Goal: Task Accomplishment & Management: Use online tool/utility

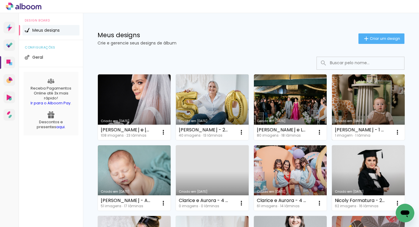
click at [378, 104] on link "Criado em [DATE]" at bounding box center [368, 108] width 73 height 66
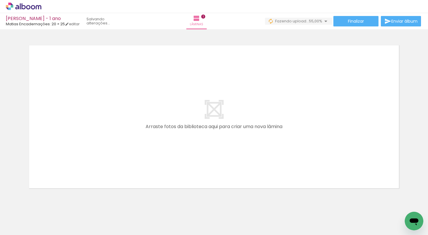
scroll to position [171, 0]
click at [25, 217] on input "Todas as fotos" at bounding box center [16, 217] width 22 height 5
click at [0, 0] on slot "Não utilizadas" at bounding box center [0, 0] width 0 height 0
type input "Não utilizadas"
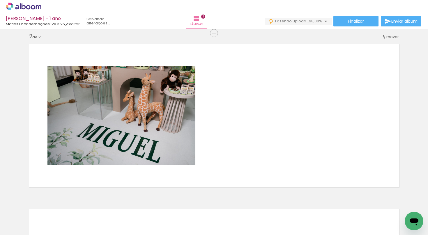
drag, startPoint x: 93, startPoint y: 217, endPoint x: 91, endPoint y: 132, distance: 85.3
click at [91, 132] on quentale-workspace at bounding box center [214, 117] width 428 height 235
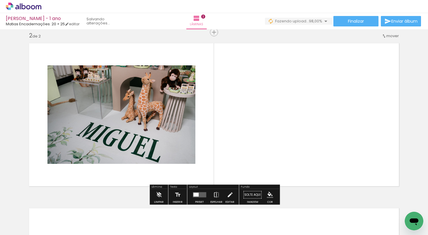
scroll to position [173, 0]
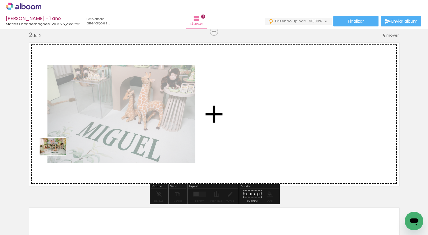
drag, startPoint x: 55, startPoint y: 215, endPoint x: 57, endPoint y: 156, distance: 58.8
click at [57, 156] on quentale-workspace at bounding box center [214, 117] width 428 height 235
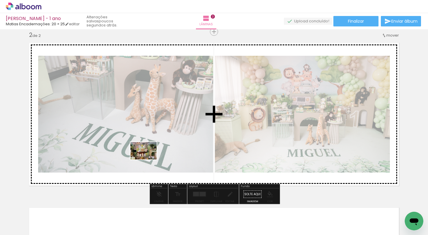
drag, startPoint x: 158, startPoint y: 218, endPoint x: 148, endPoint y: 160, distance: 58.8
click at [148, 160] on quentale-workspace at bounding box center [214, 117] width 428 height 235
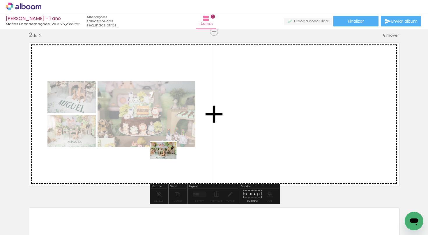
drag, startPoint x: 165, startPoint y: 217, endPoint x: 168, endPoint y: 157, distance: 59.5
click at [168, 157] on quentale-workspace at bounding box center [214, 117] width 428 height 235
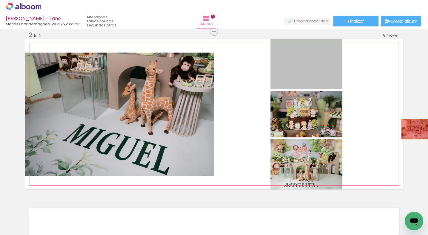
drag, startPoint x: 311, startPoint y: 74, endPoint x: 417, endPoint y: 128, distance: 119.2
click at [417, 128] on div "Inserir lâmina 1 de 2 Inserir lâmina 2 de 2" at bounding box center [214, 107] width 428 height 496
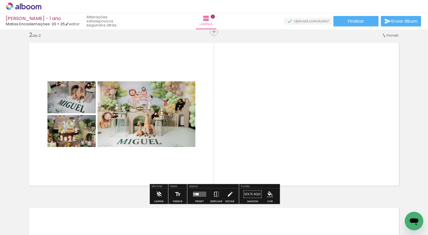
click at [47, 206] on iron-icon at bounding box center [45, 204] width 6 height 6
click at [195, 195] on div at bounding box center [196, 195] width 3 height 2
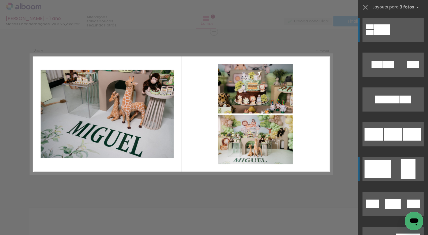
click at [396, 163] on quentale-layouter at bounding box center [392, 169] width 61 height 24
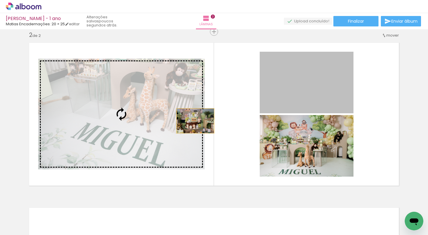
drag, startPoint x: 298, startPoint y: 89, endPoint x: 139, endPoint y: 130, distance: 164.2
click at [0, 0] on slot at bounding box center [0, 0] width 0 height 0
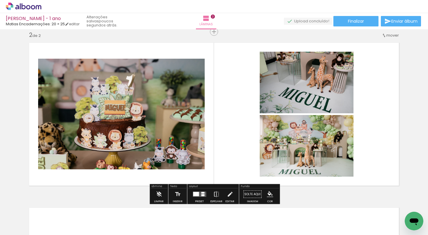
click at [196, 192] on quentale-layouter at bounding box center [199, 194] width 13 height 5
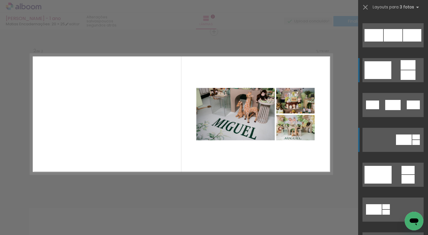
scroll to position [73, 0]
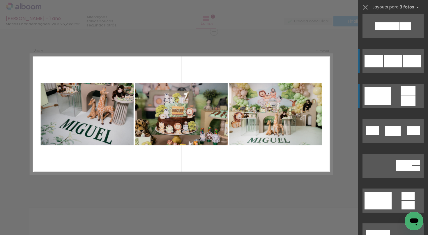
click at [387, 59] on div at bounding box center [393, 61] width 19 height 13
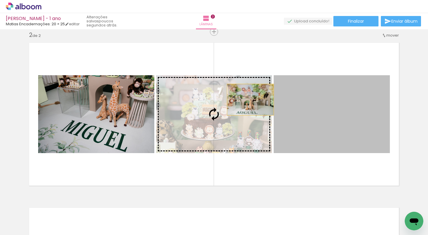
drag, startPoint x: 352, startPoint y: 102, endPoint x: 249, endPoint y: 101, distance: 103.0
click at [0, 0] on slot at bounding box center [0, 0] width 0 height 0
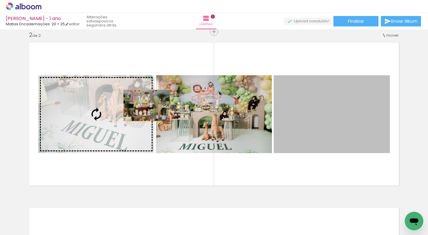
drag, startPoint x: 332, startPoint y: 111, endPoint x: 77, endPoint y: 100, distance: 254.7
click at [0, 0] on slot at bounding box center [0, 0] width 0 height 0
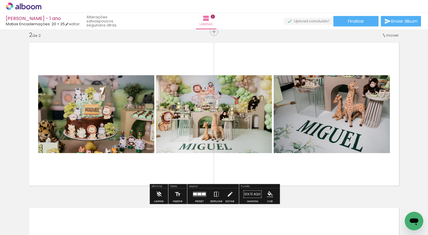
click at [98, 112] on quentale-photo at bounding box center [96, 114] width 116 height 78
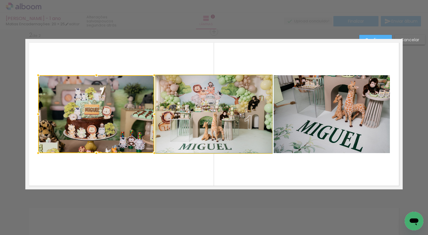
click at [195, 118] on quentale-photo at bounding box center [214, 114] width 116 height 78
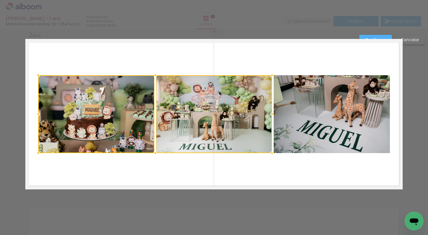
click at [306, 124] on quentale-photo at bounding box center [332, 114] width 116 height 78
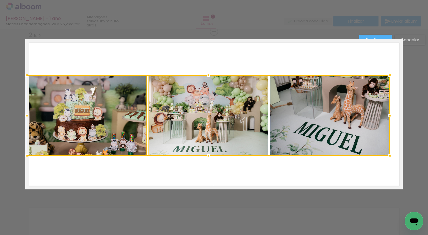
drag, startPoint x: 37, startPoint y: 152, endPoint x: 24, endPoint y: 155, distance: 13.1
click at [24, 155] on div at bounding box center [27, 156] width 12 height 12
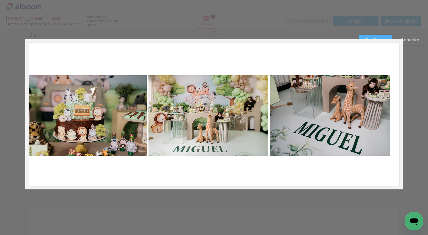
click at [88, 141] on quentale-photo at bounding box center [87, 115] width 120 height 81
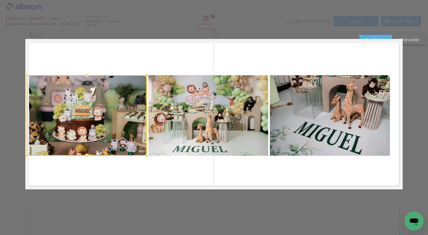
click at [191, 119] on quentale-photo at bounding box center [208, 115] width 120 height 81
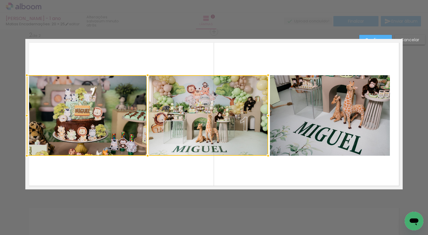
click at [299, 106] on quentale-photo at bounding box center [330, 115] width 120 height 81
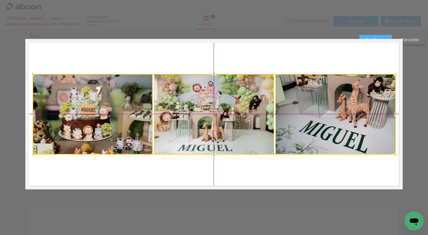
drag, startPoint x: 205, startPoint y: 121, endPoint x: 212, endPoint y: 119, distance: 7.3
click at [212, 119] on div at bounding box center [214, 114] width 363 height 81
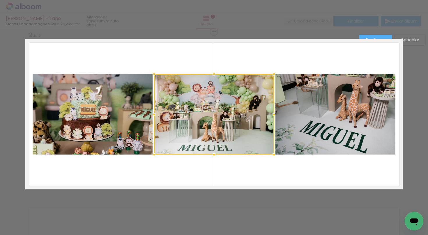
click at [130, 115] on quentale-photo at bounding box center [93, 114] width 120 height 81
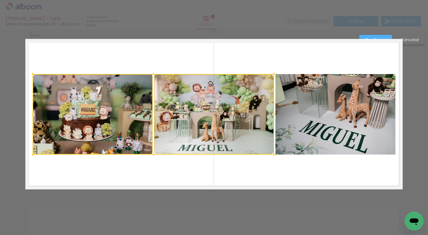
click at [295, 78] on quentale-photo at bounding box center [335, 114] width 120 height 81
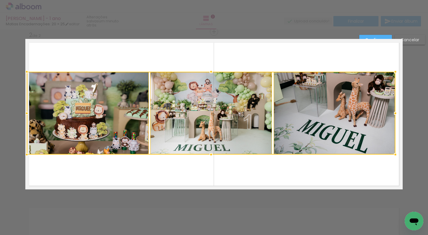
drag, startPoint x: 32, startPoint y: 73, endPoint x: 25, endPoint y: 72, distance: 7.7
click at [25, 72] on div at bounding box center [27, 72] width 12 height 12
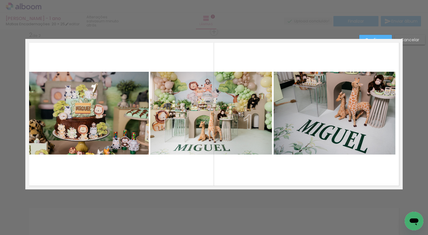
click at [101, 106] on quentale-photo at bounding box center [88, 113] width 122 height 83
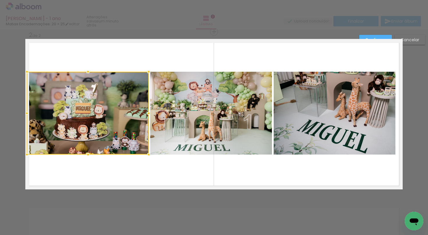
click at [171, 115] on quentale-photo at bounding box center [211, 113] width 122 height 83
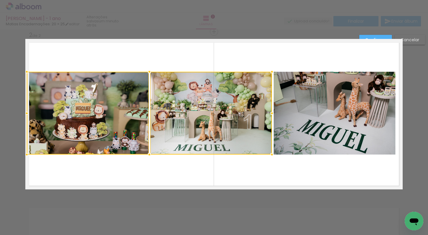
click at [292, 123] on quentale-photo at bounding box center [335, 113] width 122 height 83
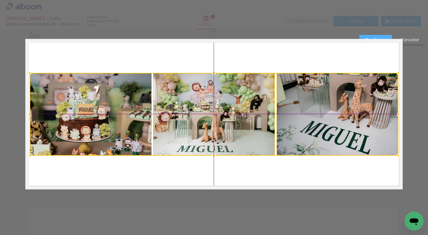
drag, startPoint x: 189, startPoint y: 130, endPoint x: 193, endPoint y: 129, distance: 4.2
click at [193, 129] on div at bounding box center [214, 114] width 368 height 83
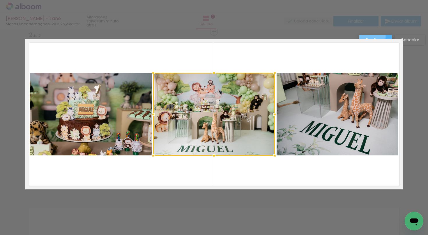
click at [371, 36] on paper-button "Confirmar" at bounding box center [375, 40] width 33 height 10
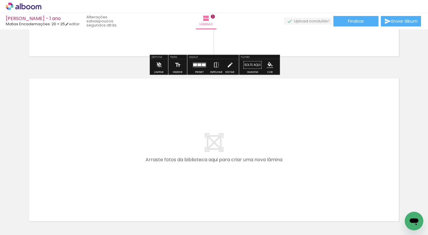
scroll to position [307, 0]
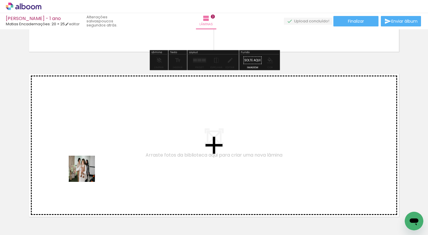
drag, startPoint x: 60, startPoint y: 211, endPoint x: 95, endPoint y: 160, distance: 62.1
click at [95, 160] on quentale-workspace at bounding box center [214, 117] width 428 height 235
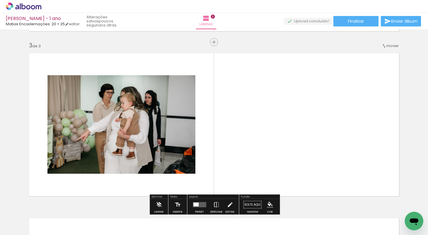
scroll to position [338, 0]
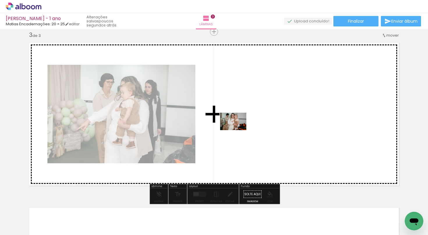
click at [240, 129] on quentale-workspace at bounding box center [214, 117] width 428 height 235
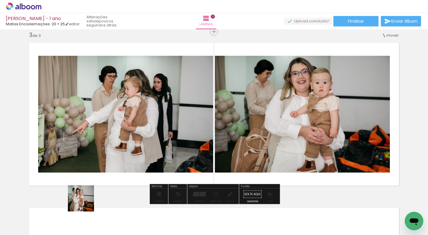
drag, startPoint x: 68, startPoint y: 219, endPoint x: 149, endPoint y: 154, distance: 103.5
click at [149, 154] on quentale-workspace at bounding box center [214, 117] width 428 height 235
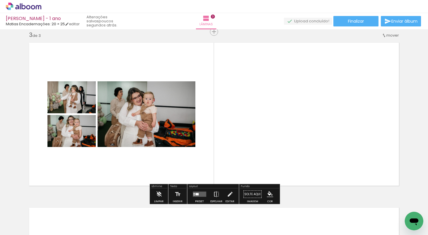
click at [197, 191] on div at bounding box center [200, 195] width 16 height 12
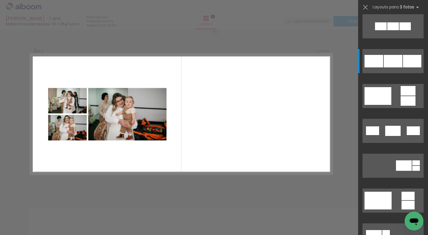
scroll to position [0, 0]
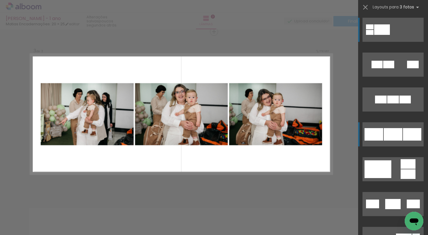
click at [395, 136] on div at bounding box center [393, 134] width 19 height 13
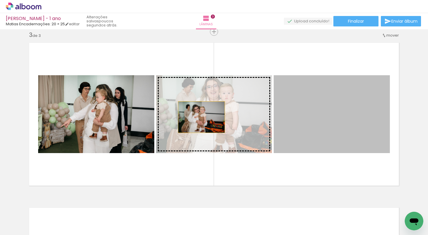
drag, startPoint x: 295, startPoint y: 118, endPoint x: 194, endPoint y: 115, distance: 100.8
click at [0, 0] on slot at bounding box center [0, 0] width 0 height 0
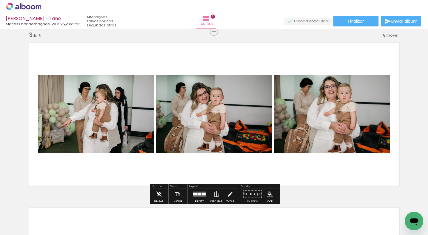
click at [106, 123] on quentale-photo at bounding box center [96, 114] width 116 height 78
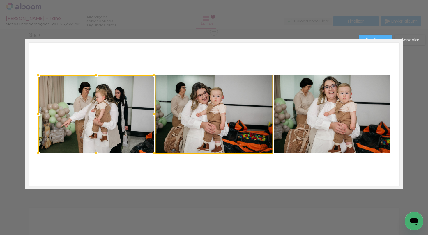
click at [214, 116] on quentale-photo at bounding box center [214, 114] width 116 height 78
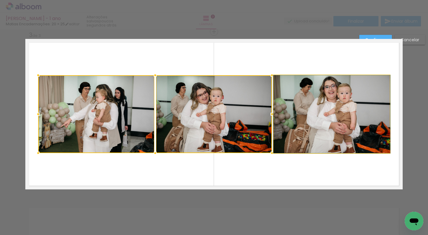
click at [339, 116] on quentale-photo at bounding box center [332, 114] width 116 height 78
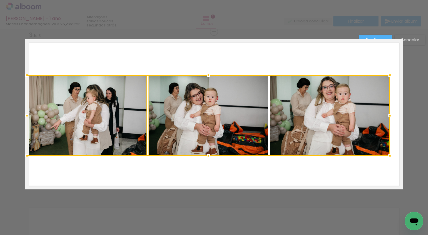
drag, startPoint x: 38, startPoint y: 154, endPoint x: 21, endPoint y: 158, distance: 17.8
click at [21, 158] on div "Inserir lâmina 1 de 3 Inserir lâmina 2 de 3 Inserir lâmina 3 de 3 Confirmar Can…" at bounding box center [214, 28] width 428 height 675
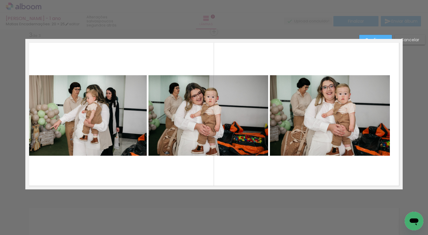
click at [101, 118] on quentale-photo at bounding box center [87, 115] width 120 height 81
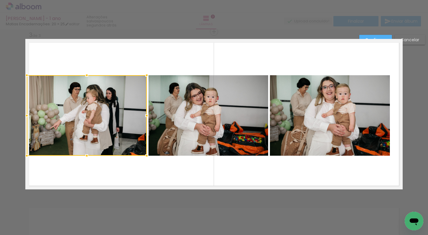
click at [182, 118] on quentale-photo at bounding box center [208, 115] width 120 height 81
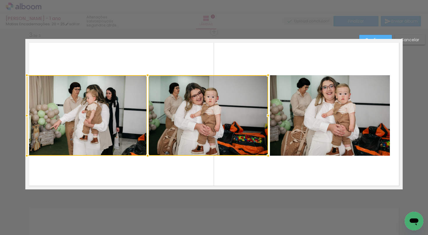
click at [346, 107] on quentale-photo at bounding box center [330, 115] width 120 height 81
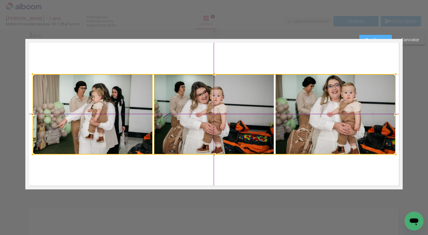
drag, startPoint x: 220, startPoint y: 121, endPoint x: 228, endPoint y: 122, distance: 7.7
click at [228, 122] on div at bounding box center [214, 114] width 363 height 81
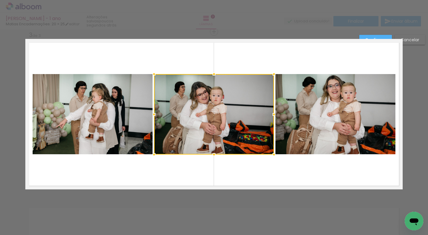
click at [0, 0] on slot "Confirmar" at bounding box center [0, 0] width 0 height 0
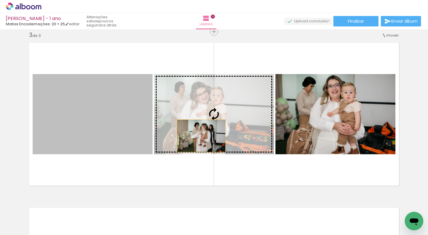
drag, startPoint x: 119, startPoint y: 143, endPoint x: 201, endPoint y: 135, distance: 82.8
click at [0, 0] on slot at bounding box center [0, 0] width 0 height 0
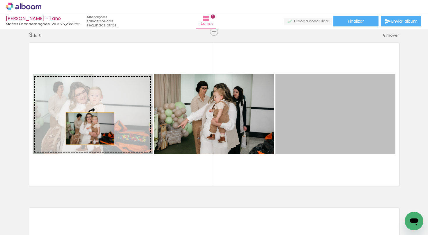
drag, startPoint x: 320, startPoint y: 137, endPoint x: 89, endPoint y: 129, distance: 230.7
click at [0, 0] on slot at bounding box center [0, 0] width 0 height 0
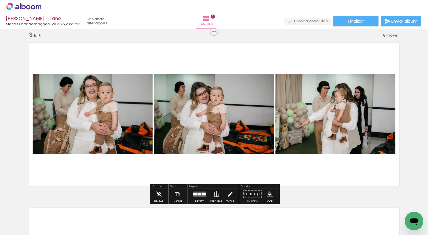
drag, startPoint x: 319, startPoint y: 127, endPoint x: 204, endPoint y: 125, distance: 115.0
click at [0, 0] on slot at bounding box center [0, 0] width 0 height 0
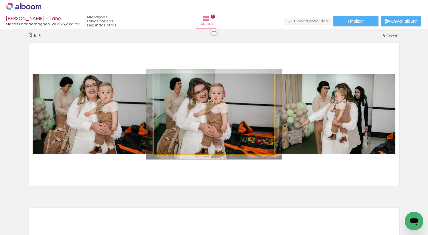
click at [172, 80] on div at bounding box center [169, 80] width 9 height 9
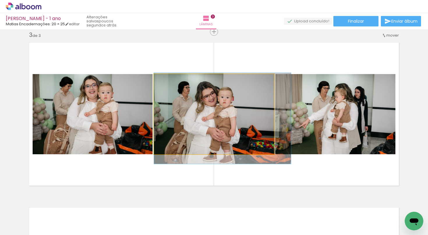
drag, startPoint x: 202, startPoint y: 93, endPoint x: 217, endPoint y: 97, distance: 15.3
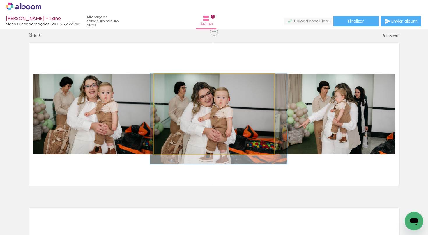
drag, startPoint x: 223, startPoint y: 98, endPoint x: 219, endPoint y: 98, distance: 3.8
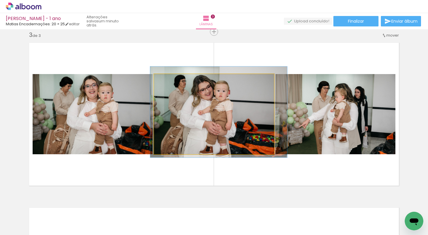
drag, startPoint x: 219, startPoint y: 98, endPoint x: 219, endPoint y: 91, distance: 6.7
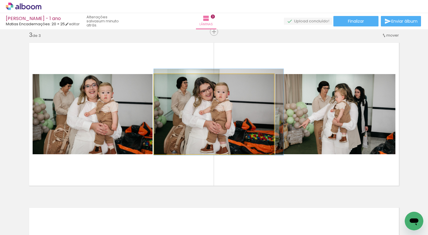
type paper-slider "107"
click at [169, 82] on div at bounding box center [168, 80] width 5 height 5
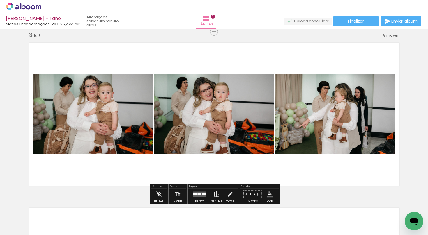
click at [248, 31] on div "Inserir lâmina 1 de 3 Inserir lâmina 2 de 3 Inserir lâmina 3 de 3" at bounding box center [214, 25] width 428 height 662
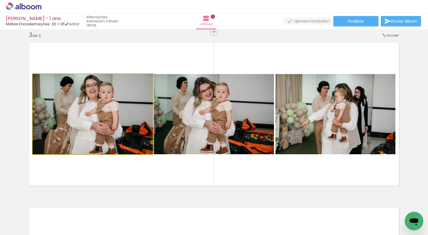
drag, startPoint x: 85, startPoint y: 143, endPoint x: 94, endPoint y: 118, distance: 27.3
click at [94, 118] on div at bounding box center [93, 114] width 121 height 81
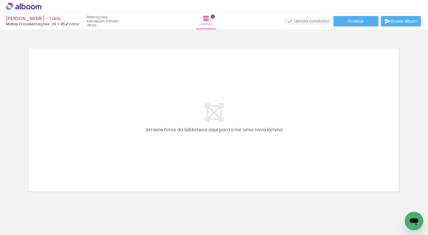
scroll to position [498, 0]
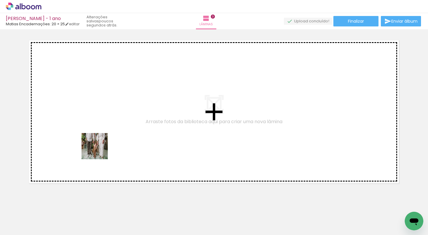
click at [118, 121] on quentale-workspace at bounding box center [214, 117] width 428 height 235
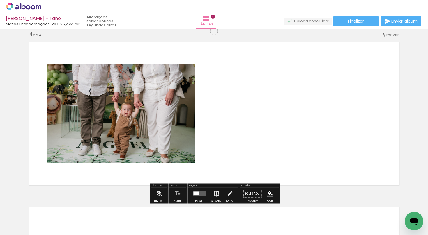
scroll to position [503, 0]
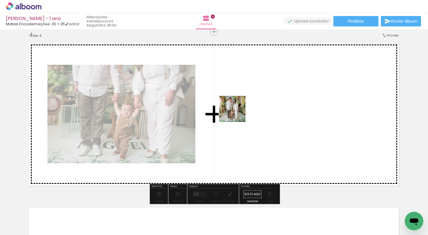
click at [247, 110] on quentale-workspace at bounding box center [214, 117] width 428 height 235
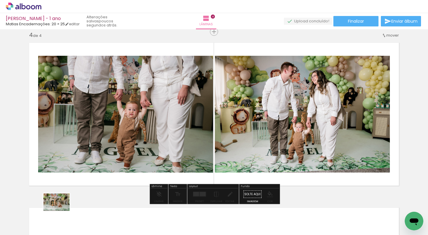
drag, startPoint x: 57, startPoint y: 224, endPoint x: 53, endPoint y: 221, distance: 4.9
click at [53, 221] on div at bounding box center [58, 215] width 29 height 19
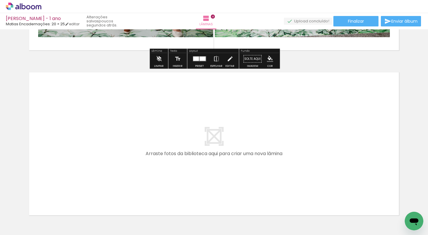
scroll to position [641, 0]
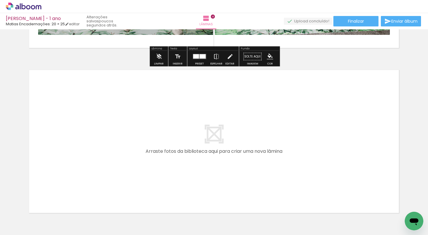
drag, startPoint x: 62, startPoint y: 214, endPoint x: 111, endPoint y: 135, distance: 92.6
click at [111, 135] on quentale-workspace at bounding box center [214, 117] width 428 height 235
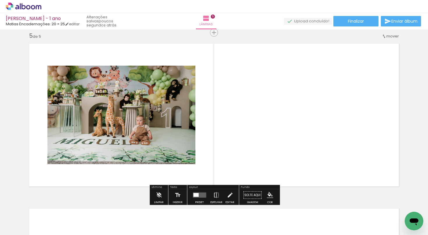
scroll to position [669, 0]
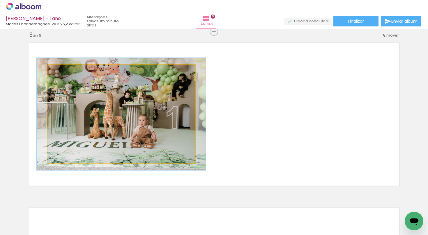
drag, startPoint x: 62, startPoint y: 71, endPoint x: 65, endPoint y: 71, distance: 2.9
type paper-slider "114"
click at [65, 71] on div at bounding box center [63, 70] width 5 height 5
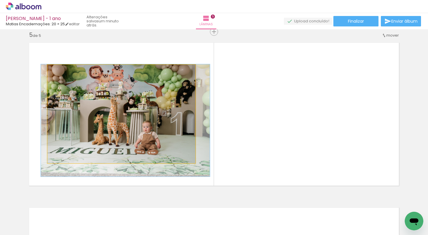
drag, startPoint x: 88, startPoint y: 118, endPoint x: 92, endPoint y: 124, distance: 7.6
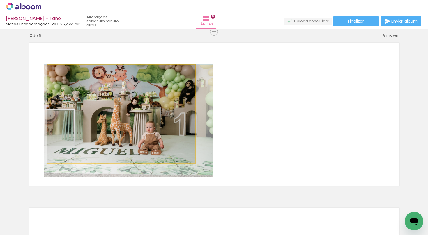
drag, startPoint x: 71, startPoint y: 139, endPoint x: 74, endPoint y: 139, distance: 2.9
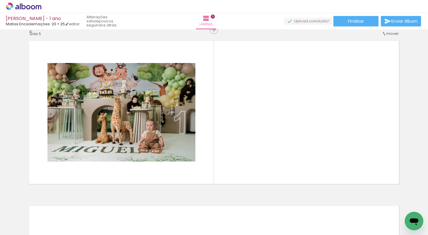
scroll to position [0, 506]
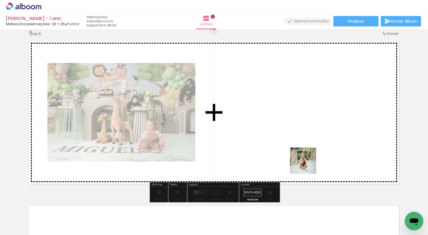
drag, startPoint x: 307, startPoint y: 219, endPoint x: 298, endPoint y: 124, distance: 95.1
click at [298, 124] on quentale-workspace at bounding box center [214, 117] width 428 height 235
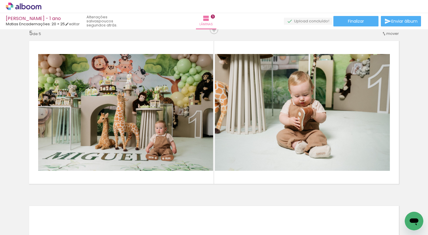
scroll to position [0, 1512]
drag, startPoint x: 277, startPoint y: 222, endPoint x: 301, endPoint y: 145, distance: 80.6
click at [301, 145] on quentale-workspace at bounding box center [214, 117] width 428 height 235
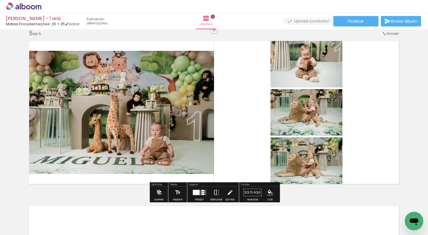
drag, startPoint x: 302, startPoint y: 214, endPoint x: 303, endPoint y: 137, distance: 77.1
click at [303, 137] on quentale-workspace at bounding box center [214, 117] width 428 height 235
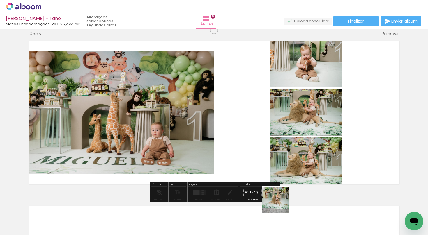
drag, startPoint x: 280, startPoint y: 219, endPoint x: 259, endPoint y: 147, distance: 74.9
click at [259, 147] on quentale-workspace at bounding box center [214, 117] width 428 height 235
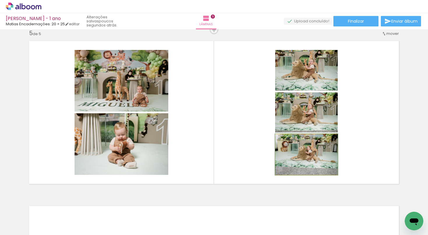
drag, startPoint x: 312, startPoint y: 159, endPoint x: 365, endPoint y: 166, distance: 53.6
click at [365, 166] on quentale-layouter at bounding box center [213, 112] width 377 height 151
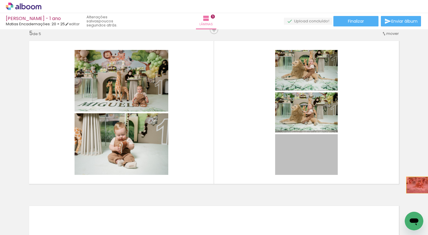
drag, startPoint x: 304, startPoint y: 166, endPoint x: 419, endPoint y: 185, distance: 116.2
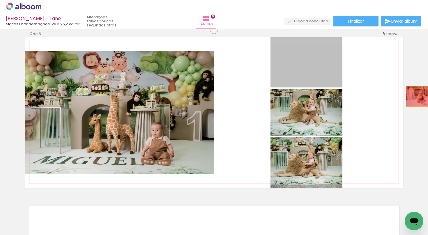
drag, startPoint x: 318, startPoint y: 62, endPoint x: 421, endPoint y: 97, distance: 107.9
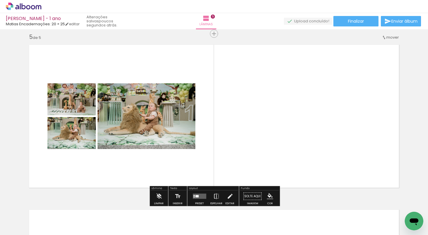
scroll to position [664, 0]
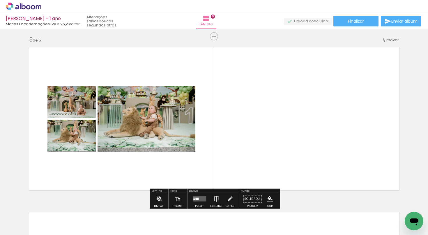
drag, startPoint x: 330, startPoint y: 219, endPoint x: 274, endPoint y: 101, distance: 130.8
click at [274, 101] on quentale-workspace at bounding box center [214, 117] width 428 height 235
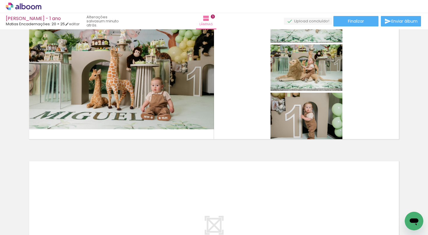
scroll to position [717, 0]
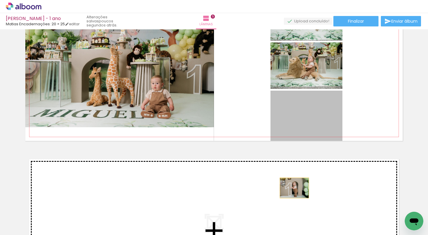
drag, startPoint x: 323, startPoint y: 120, endPoint x: 293, endPoint y: 189, distance: 75.4
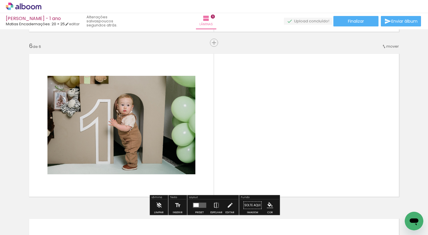
scroll to position [834, 0]
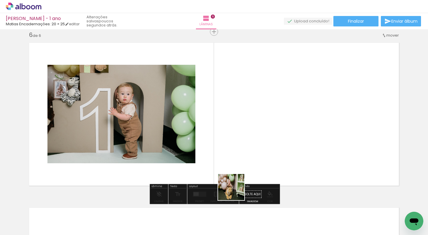
click at [244, 84] on quentale-workspace at bounding box center [214, 117] width 428 height 235
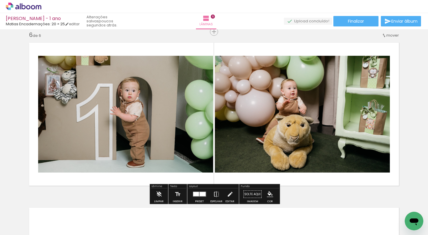
drag, startPoint x: 238, startPoint y: 224, endPoint x: 222, endPoint y: 170, distance: 55.6
click at [222, 171] on quentale-workspace at bounding box center [214, 117] width 428 height 235
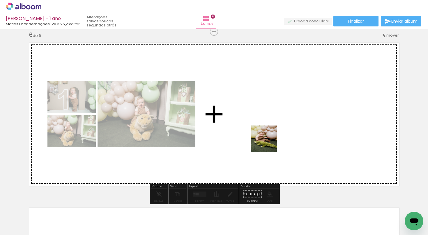
drag, startPoint x: 236, startPoint y: 229, endPoint x: 276, endPoint y: 127, distance: 108.9
click at [276, 127] on quentale-workspace at bounding box center [214, 117] width 428 height 235
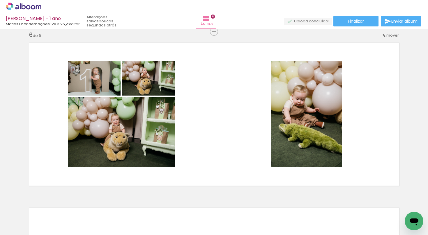
scroll to position [0, 1658]
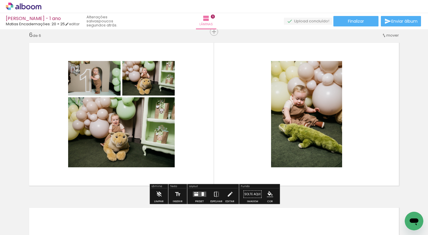
click at [197, 194] on quentale-layouter at bounding box center [199, 194] width 13 height 5
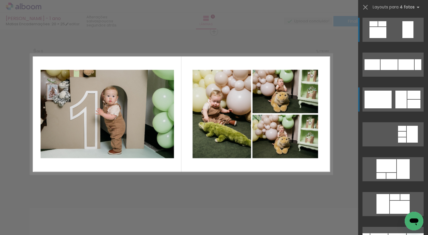
click at [396, 102] on div at bounding box center [400, 100] width 11 height 18
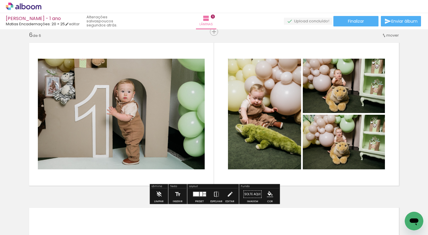
click at [179, 86] on quentale-photo at bounding box center [121, 114] width 167 height 111
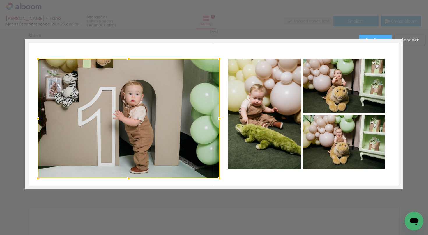
drag, startPoint x: 205, startPoint y: 171, endPoint x: 216, endPoint y: 177, distance: 12.1
click at [216, 177] on div at bounding box center [220, 179] width 12 height 12
click at [147, 119] on div at bounding box center [129, 119] width 182 height 120
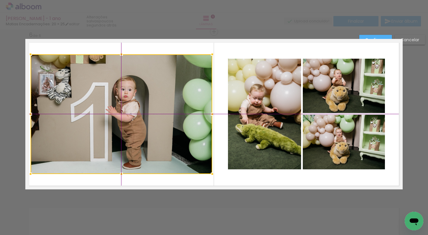
drag, startPoint x: 137, startPoint y: 115, endPoint x: 131, endPoint y: 113, distance: 6.8
click at [131, 113] on div at bounding box center [122, 114] width 182 height 120
click at [272, 101] on quentale-photo at bounding box center [264, 114] width 73 height 111
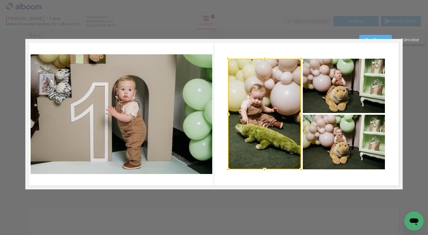
click at [364, 75] on quentale-photo at bounding box center [344, 86] width 82 height 54
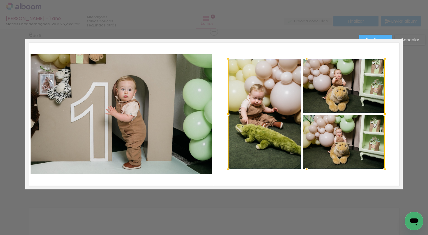
click at [352, 148] on div at bounding box center [306, 114] width 157 height 111
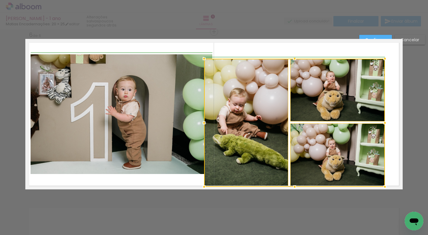
drag, startPoint x: 227, startPoint y: 169, endPoint x: 205, endPoint y: 184, distance: 27.0
click at [205, 184] on div at bounding box center [204, 187] width 12 height 12
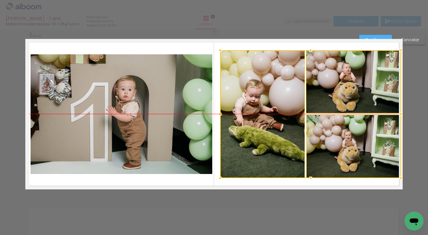
drag, startPoint x: 273, startPoint y: 141, endPoint x: 289, endPoint y: 132, distance: 18.5
click at [289, 132] on div at bounding box center [310, 114] width 181 height 128
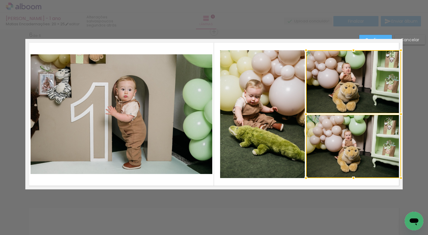
click at [278, 125] on quentale-photo at bounding box center [262, 114] width 84 height 128
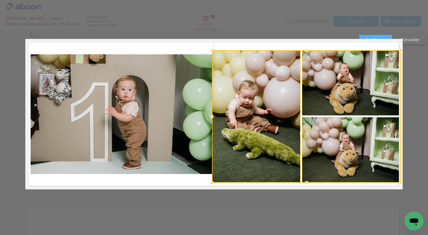
drag, startPoint x: 222, startPoint y: 177, endPoint x: 214, endPoint y: 183, distance: 9.6
click at [214, 183] on div at bounding box center [212, 183] width 12 height 12
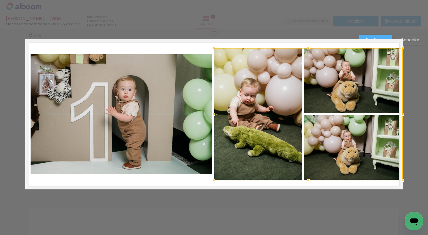
drag, startPoint x: 271, startPoint y: 106, endPoint x: 277, endPoint y: 105, distance: 5.9
click at [277, 105] on div at bounding box center [308, 114] width 189 height 133
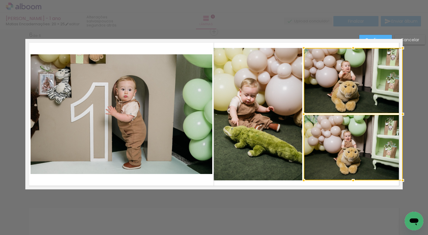
click at [265, 106] on quentale-photo at bounding box center [258, 114] width 88 height 133
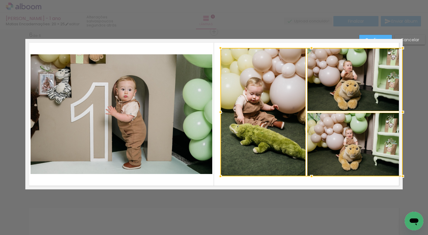
drag, startPoint x: 214, startPoint y: 183, endPoint x: 216, endPoint y: 177, distance: 5.9
click at [216, 177] on div at bounding box center [221, 177] width 12 height 12
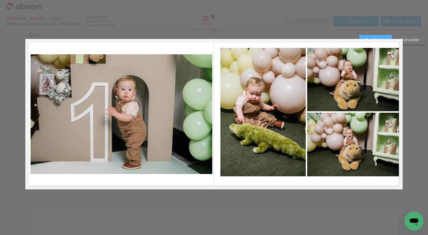
click at [240, 137] on quentale-photo at bounding box center [262, 112] width 85 height 129
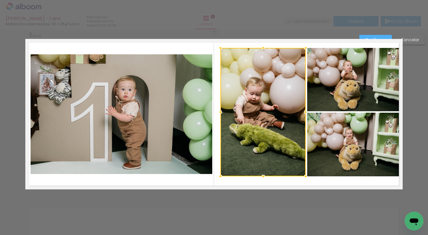
click at [318, 97] on quentale-photo at bounding box center [354, 79] width 95 height 63
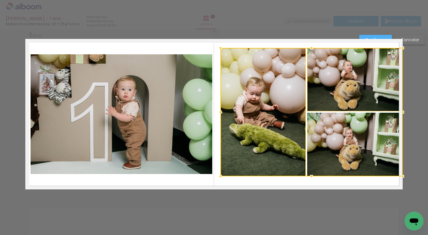
click at [319, 132] on div at bounding box center [311, 112] width 182 height 129
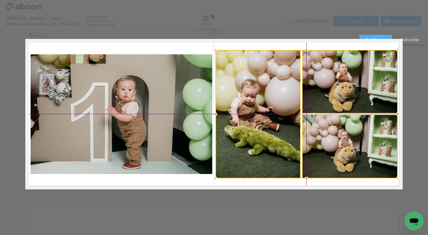
click at [309, 105] on div at bounding box center [306, 114] width 182 height 129
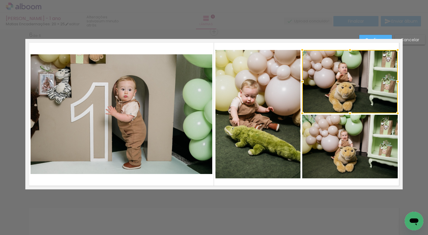
click at [374, 36] on paper-button "Confirmar" at bounding box center [375, 40] width 33 height 10
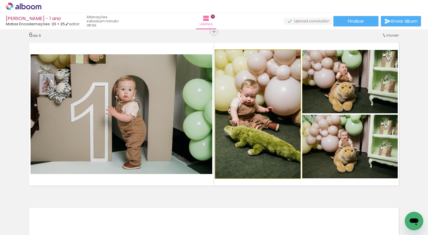
drag, startPoint x: 261, startPoint y: 111, endPoint x: 247, endPoint y: 111, distance: 14.0
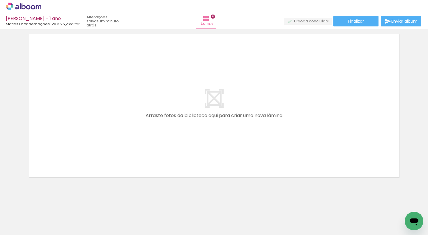
scroll to position [0, 0]
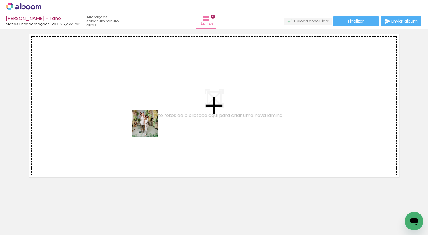
click at [150, 111] on quentale-workspace at bounding box center [214, 117] width 428 height 235
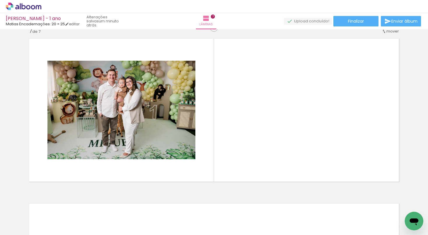
scroll to position [1004, 0]
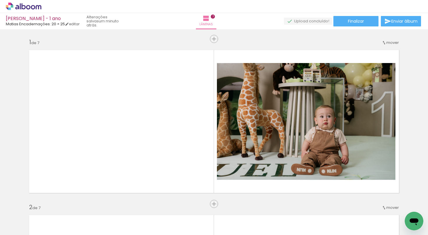
scroll to position [1004, 0]
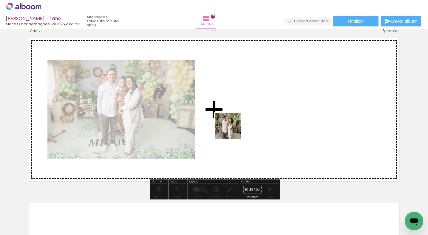
drag, startPoint x: 223, startPoint y: 135, endPoint x: 233, endPoint y: 130, distance: 10.9
click at [233, 130] on quentale-workspace at bounding box center [214, 117] width 428 height 235
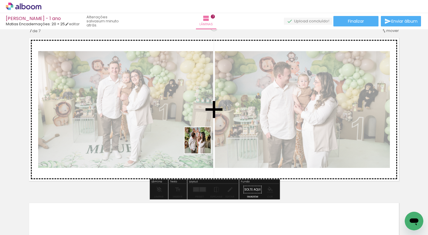
drag, startPoint x: 162, startPoint y: 216, endPoint x: 202, endPoint y: 139, distance: 86.5
click at [202, 140] on quentale-workspace at bounding box center [214, 117] width 428 height 235
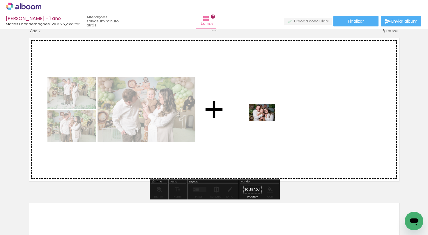
drag, startPoint x: 235, startPoint y: 215, endPoint x: 266, endPoint y: 121, distance: 99.2
click at [266, 121] on quentale-workspace at bounding box center [214, 117] width 428 height 235
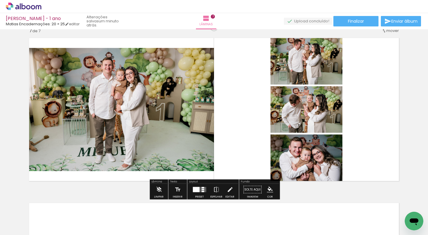
click at [202, 189] on div at bounding box center [202, 189] width 3 height 1
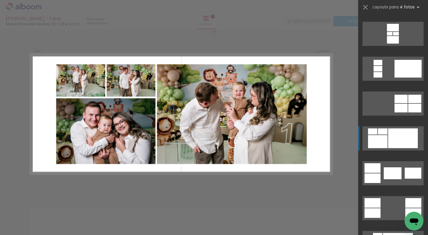
scroll to position [68, 0]
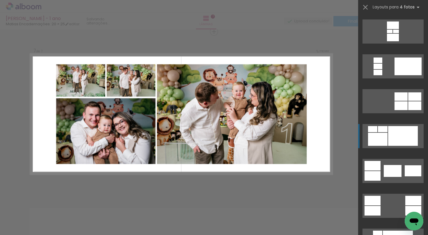
click at [379, 142] on div at bounding box center [378, 139] width 20 height 13
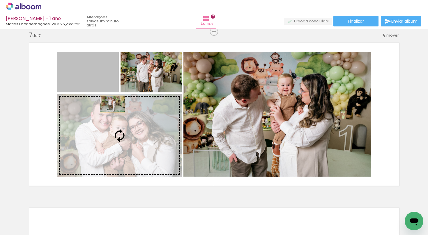
drag, startPoint x: 92, startPoint y: 79, endPoint x: 121, endPoint y: 124, distance: 53.5
click at [0, 0] on slot at bounding box center [0, 0] width 0 height 0
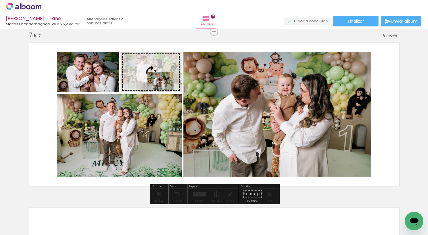
drag, startPoint x: 195, startPoint y: 222, endPoint x: 163, endPoint y: 89, distance: 137.1
click at [163, 89] on quentale-workspace at bounding box center [214, 117] width 428 height 235
drag, startPoint x: 194, startPoint y: 221, endPoint x: 157, endPoint y: 83, distance: 143.1
click at [157, 83] on quentale-workspace at bounding box center [214, 117] width 428 height 235
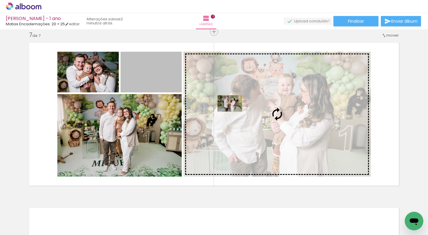
drag, startPoint x: 157, startPoint y: 76, endPoint x: 230, endPoint y: 102, distance: 77.3
click at [0, 0] on slot at bounding box center [0, 0] width 0 height 0
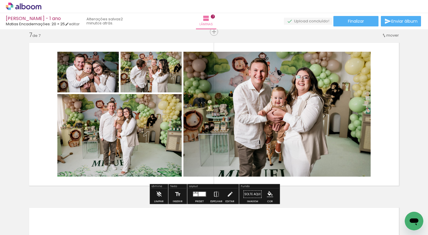
click at [136, 115] on quentale-photo at bounding box center [119, 135] width 124 height 83
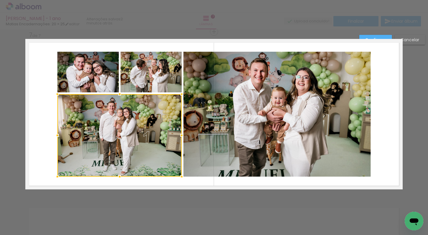
click at [93, 66] on quentale-photo at bounding box center [87, 72] width 61 height 41
click at [160, 86] on div at bounding box center [119, 114] width 124 height 125
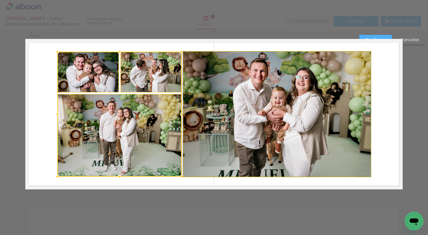
click at [225, 132] on quentale-photo at bounding box center [276, 114] width 187 height 125
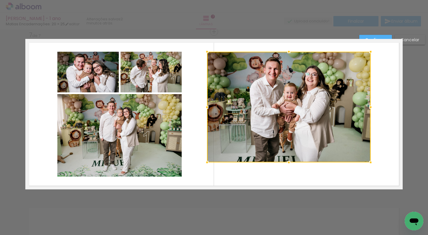
drag, startPoint x: 181, startPoint y: 176, endPoint x: 202, endPoint y: 163, distance: 24.4
click at [202, 163] on div at bounding box center [207, 163] width 12 height 12
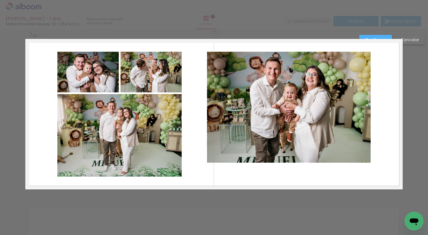
click at [272, 129] on quentale-photo at bounding box center [289, 107] width 164 height 111
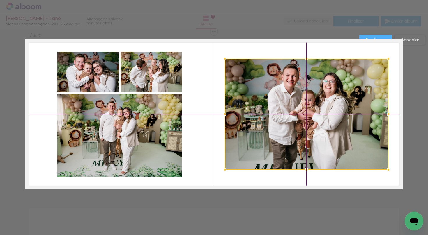
drag, startPoint x: 280, startPoint y: 97, endPoint x: 295, endPoint y: 102, distance: 15.7
click at [295, 102] on div at bounding box center [307, 114] width 164 height 111
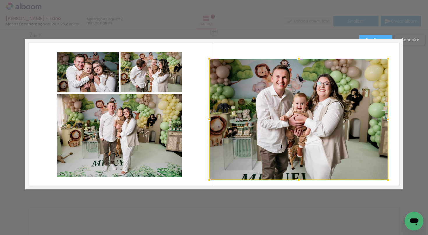
drag, startPoint x: 225, startPoint y: 172, endPoint x: 212, endPoint y: 184, distance: 17.7
click at [212, 184] on div at bounding box center [209, 181] width 12 height 12
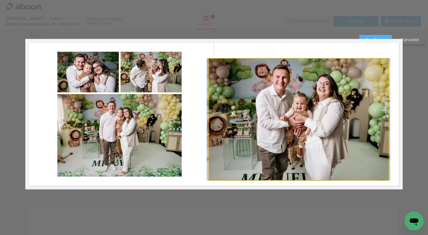
click at [284, 124] on quentale-photo at bounding box center [298, 120] width 179 height 122
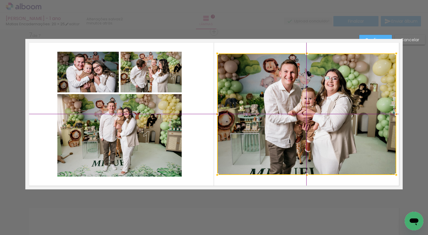
drag, startPoint x: 292, startPoint y: 114, endPoint x: 296, endPoint y: 112, distance: 4.7
click at [296, 112] on div at bounding box center [306, 115] width 179 height 122
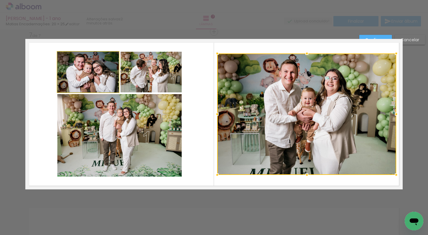
click at [107, 77] on quentale-photo at bounding box center [87, 72] width 61 height 41
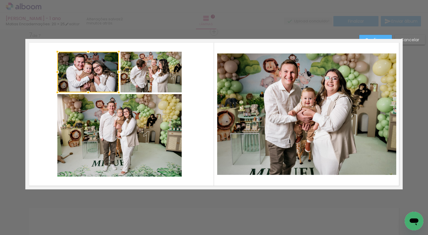
click at [160, 84] on quentale-photo at bounding box center [151, 72] width 61 height 41
click at [137, 154] on quentale-photo at bounding box center [119, 135] width 124 height 83
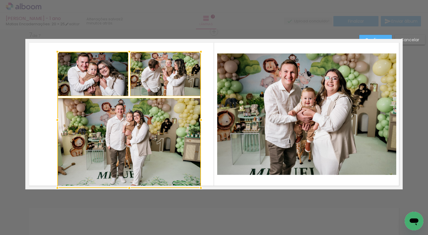
drag, startPoint x: 182, startPoint y: 177, endPoint x: 205, endPoint y: 185, distance: 24.0
click at [205, 185] on div at bounding box center [201, 189] width 12 height 12
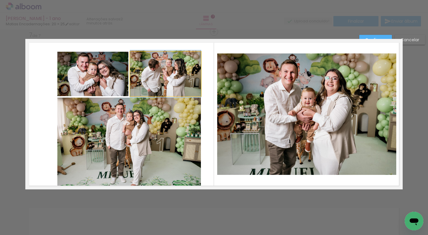
click at [169, 81] on quentale-photo at bounding box center [165, 74] width 71 height 45
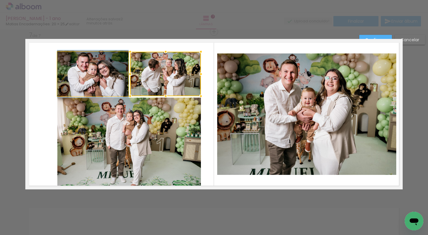
click at [107, 66] on quentale-photo at bounding box center [92, 74] width 71 height 45
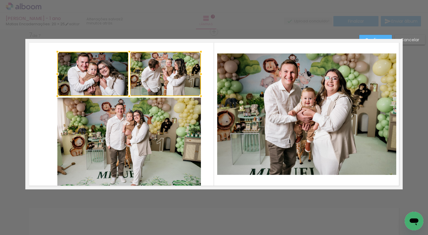
click at [128, 121] on quentale-photo at bounding box center [128, 143] width 143 height 91
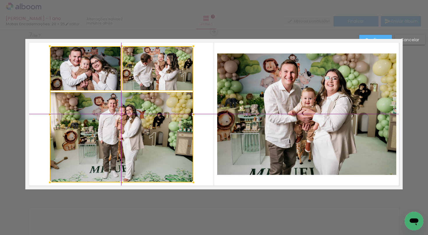
drag, startPoint x: 136, startPoint y: 139, endPoint x: 132, endPoint y: 132, distance: 8.6
click at [132, 132] on div at bounding box center [121, 114] width 143 height 137
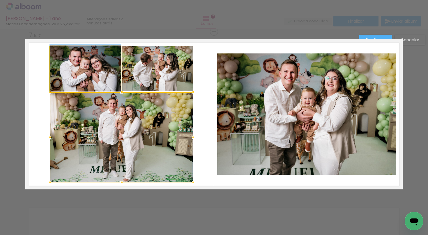
click at [115, 83] on quentale-photo at bounding box center [85, 68] width 71 height 45
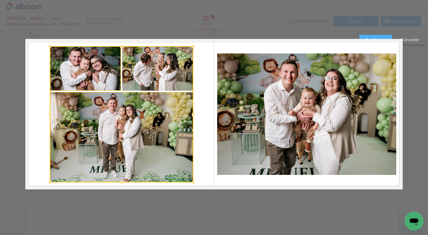
click at [141, 83] on div at bounding box center [121, 114] width 143 height 137
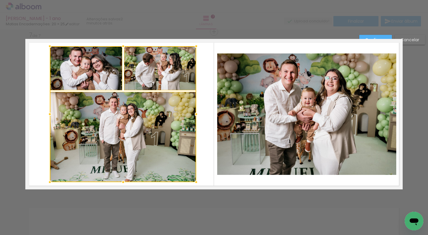
click at [193, 185] on div at bounding box center [196, 183] width 12 height 12
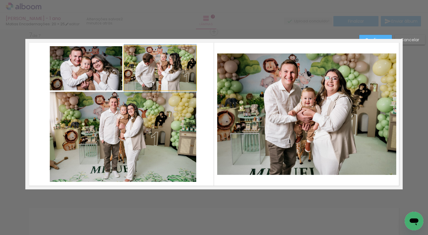
click at [157, 65] on quentale-photo at bounding box center [160, 68] width 72 height 45
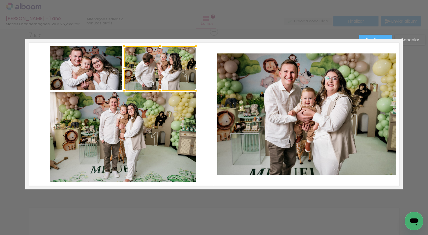
click at [93, 61] on quentale-photo at bounding box center [86, 68] width 73 height 45
click at [117, 118] on quentale-photo at bounding box center [123, 137] width 146 height 90
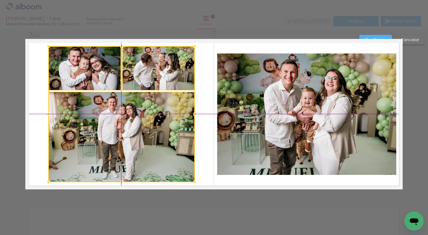
drag, startPoint x: 141, startPoint y: 128, endPoint x: 138, endPoint y: 130, distance: 3.7
click at [138, 130] on div at bounding box center [121, 114] width 146 height 136
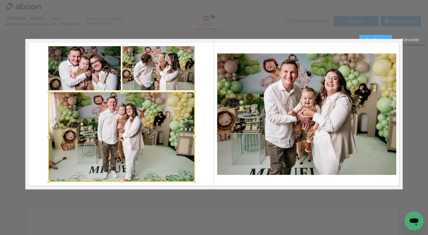
click at [115, 81] on quentale-photo at bounding box center [84, 68] width 73 height 45
click at [152, 82] on div at bounding box center [121, 114] width 146 height 136
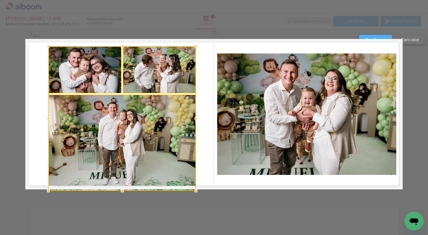
drag, startPoint x: 195, startPoint y: 183, endPoint x: 198, endPoint y: 189, distance: 6.1
click at [198, 189] on div at bounding box center [196, 191] width 12 height 12
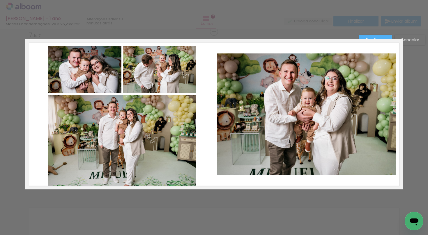
click at [177, 156] on quentale-photo at bounding box center [122, 142] width 148 height 95
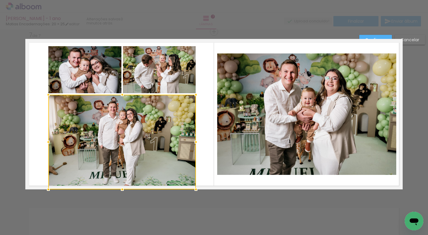
click at [170, 78] on quentale-photo at bounding box center [159, 69] width 73 height 47
click at [115, 71] on div at bounding box center [122, 117] width 148 height 143
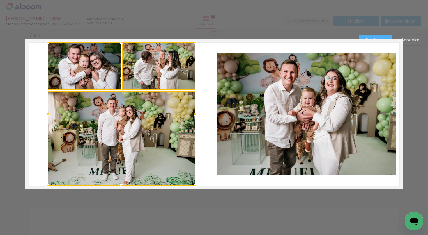
drag, startPoint x: 148, startPoint y: 138, endPoint x: 144, endPoint y: 137, distance: 4.4
click at [144, 137] on div at bounding box center [122, 113] width 148 height 143
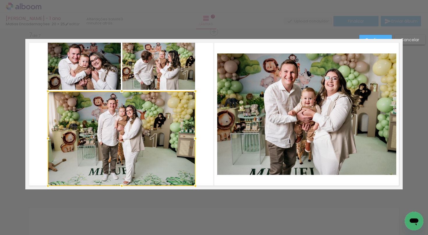
click at [370, 36] on paper-button "Confirmar" at bounding box center [375, 40] width 33 height 10
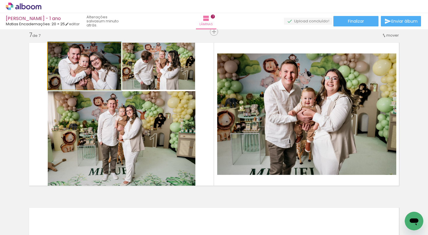
click at [110, 68] on quentale-photo at bounding box center [84, 65] width 73 height 47
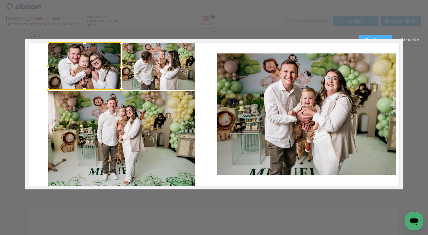
click at [162, 65] on quentale-photo at bounding box center [158, 65] width 73 height 47
click at [140, 131] on quentale-photo at bounding box center [122, 138] width 148 height 95
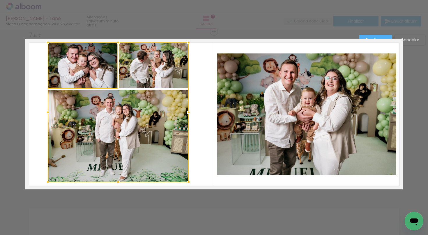
drag, startPoint x: 196, startPoint y: 187, endPoint x: 192, endPoint y: 181, distance: 6.5
click at [192, 181] on div at bounding box center [189, 183] width 12 height 12
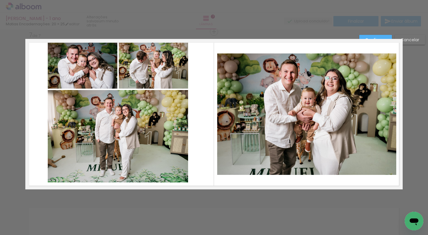
click at [108, 75] on quentale-photo at bounding box center [83, 65] width 70 height 46
click at [148, 73] on quentale-photo at bounding box center [153, 65] width 69 height 46
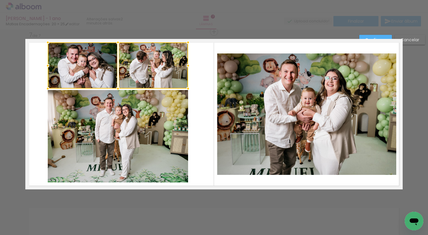
click at [134, 118] on quentale-photo at bounding box center [118, 136] width 140 height 93
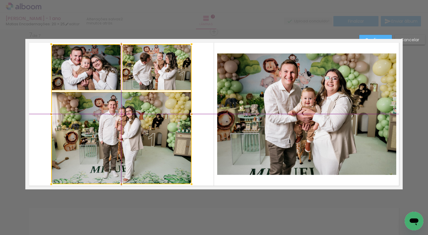
drag, startPoint x: 129, startPoint y: 120, endPoint x: 131, endPoint y: 123, distance: 3.6
click at [131, 123] on div at bounding box center [121, 114] width 140 height 140
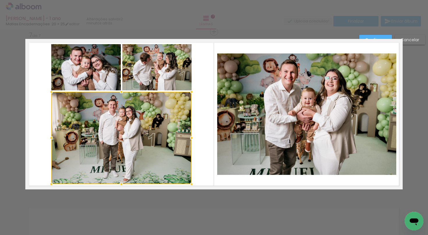
click at [203, 97] on quentale-layouter at bounding box center [213, 114] width 377 height 151
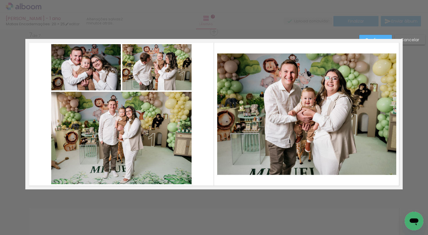
click at [0, 0] on slot "Confirmar" at bounding box center [0, 0] width 0 height 0
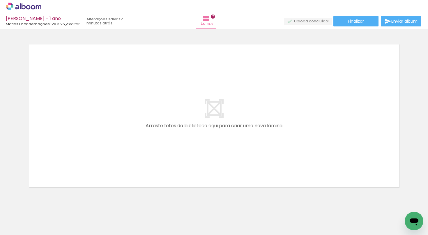
scroll to position [1170, 0]
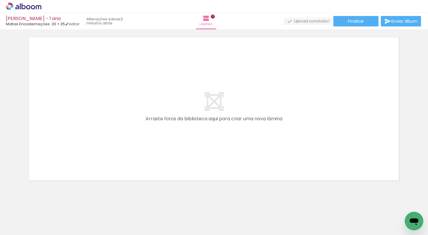
click at [111, 204] on iron-icon at bounding box center [111, 204] width 6 height 6
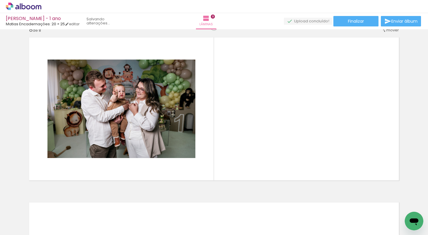
drag, startPoint x: 128, startPoint y: 222, endPoint x: 141, endPoint y: 108, distance: 114.8
click at [141, 108] on quentale-workspace at bounding box center [214, 117] width 428 height 235
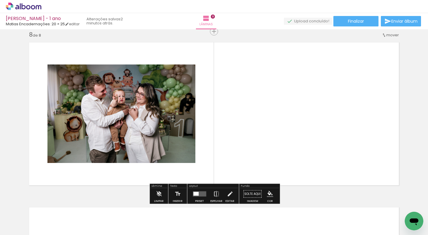
scroll to position [1165, 0]
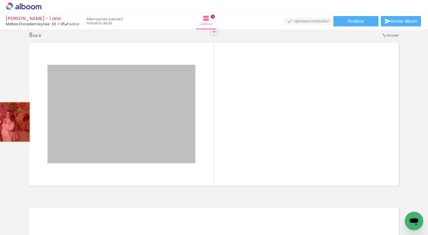
drag, startPoint x: 151, startPoint y: 106, endPoint x: 0, endPoint y: 122, distance: 152.2
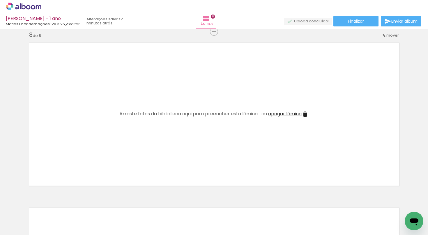
click at [110, 201] on paper-icon-button at bounding box center [110, 204] width 7 height 7
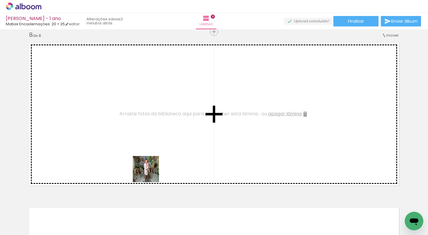
drag, startPoint x: 129, startPoint y: 219, endPoint x: 153, endPoint y: 151, distance: 71.6
click at [153, 151] on quentale-workspace at bounding box center [214, 117] width 428 height 235
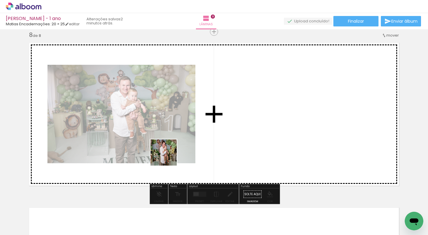
drag, startPoint x: 135, startPoint y: 209, endPoint x: 204, endPoint y: 126, distance: 108.3
click at [204, 126] on quentale-workspace at bounding box center [214, 117] width 428 height 235
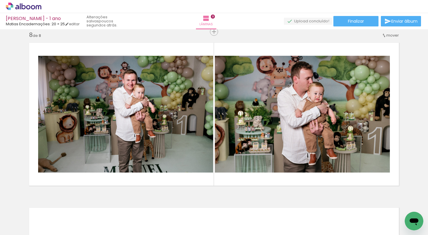
scroll to position [0, 438]
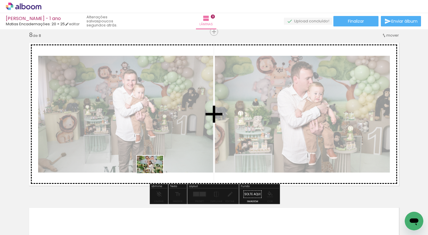
drag, startPoint x: 109, startPoint y: 221, endPoint x: 162, endPoint y: 162, distance: 79.1
click at [162, 162] on quentale-workspace at bounding box center [214, 117] width 428 height 235
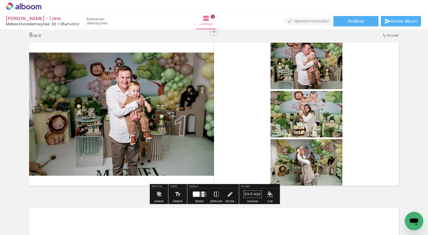
drag, startPoint x: 111, startPoint y: 217, endPoint x: 255, endPoint y: 90, distance: 191.8
click at [255, 90] on quentale-workspace at bounding box center [214, 117] width 428 height 235
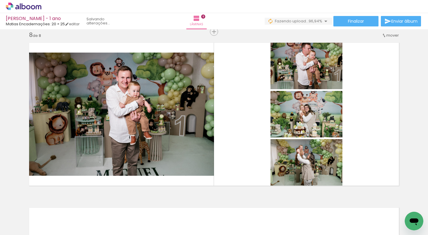
scroll to position [0, 0]
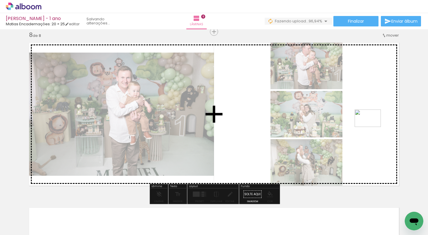
drag, startPoint x: 388, startPoint y: 214, endPoint x: 372, endPoint y: 127, distance: 88.0
click at [372, 127] on quentale-workspace at bounding box center [214, 117] width 428 height 235
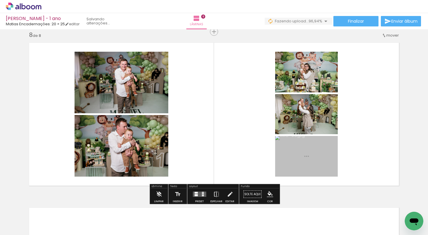
scroll to position [0, 1996]
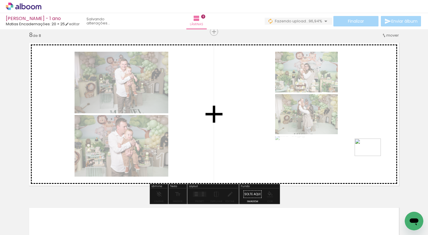
drag, startPoint x: 403, startPoint y: 214, endPoint x: 372, endPoint y: 155, distance: 66.8
click at [372, 155] on quentale-workspace at bounding box center [214, 117] width 428 height 235
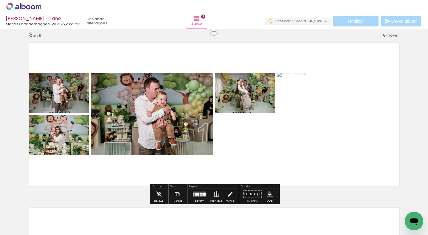
scroll to position [0, 1963]
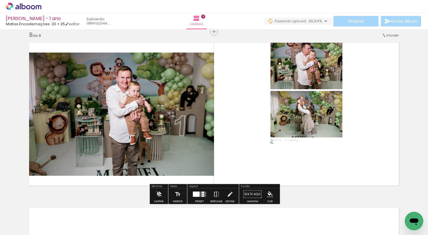
drag, startPoint x: 296, startPoint y: 75, endPoint x: 6, endPoint y: 161, distance: 302.9
click at [197, 195] on div at bounding box center [196, 194] width 7 height 5
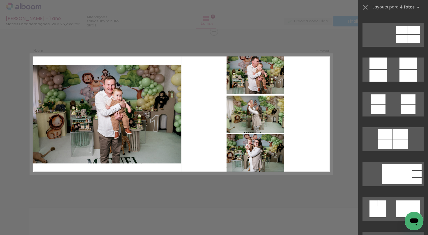
scroll to position [1622, 0]
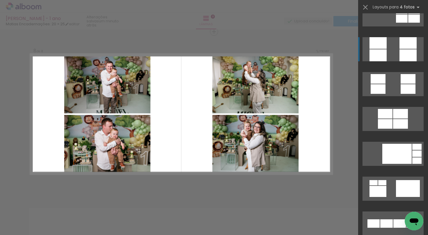
click at [393, 49] on quentale-layouter at bounding box center [392, 49] width 61 height 24
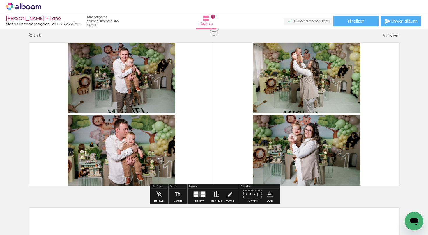
click at [164, 76] on quentale-photo at bounding box center [122, 76] width 108 height 75
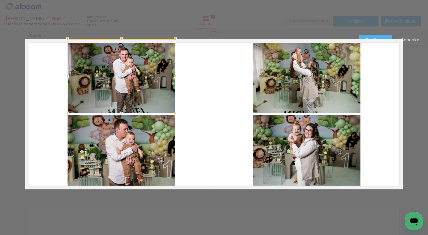
click at [145, 157] on quentale-photo at bounding box center [122, 152] width 108 height 75
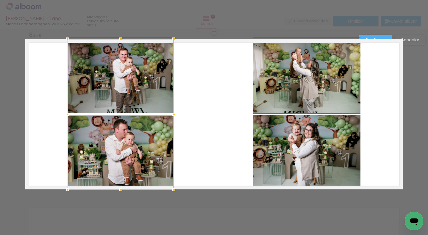
click at [176, 189] on div at bounding box center [174, 190] width 12 height 12
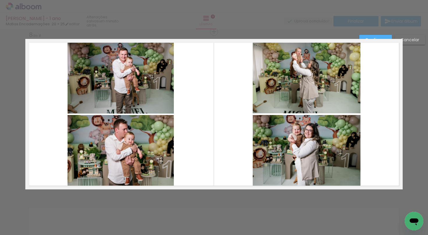
click at [0, 0] on slot "Cancelar" at bounding box center [0, 0] width 0 height 0
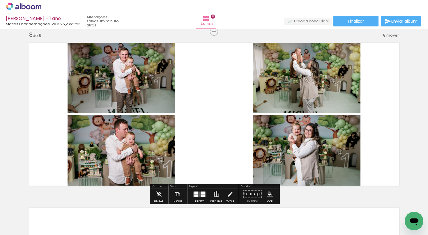
click at [172, 80] on quentale-photo at bounding box center [122, 76] width 108 height 75
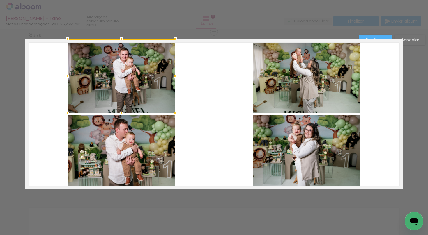
click at [153, 158] on quentale-photo at bounding box center [122, 152] width 108 height 75
click at [302, 73] on quentale-photo at bounding box center [307, 76] width 108 height 75
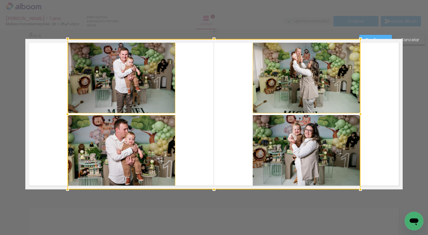
click at [298, 125] on div at bounding box center [214, 114] width 293 height 151
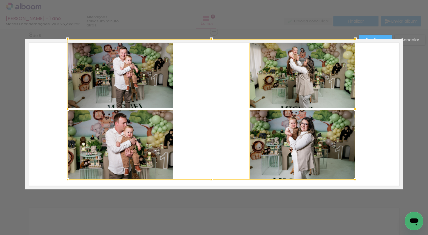
drag, startPoint x: 360, startPoint y: 190, endPoint x: 355, endPoint y: 180, distance: 11.2
click at [355, 180] on div at bounding box center [355, 180] width 12 height 12
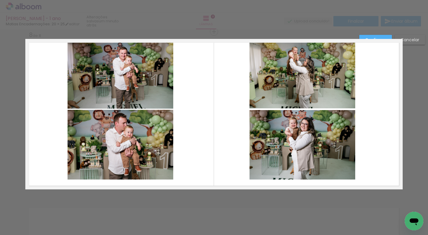
click at [319, 153] on quentale-photo at bounding box center [302, 145] width 106 height 70
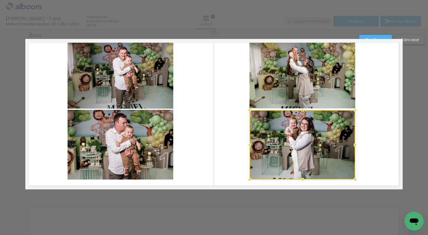
click at [311, 83] on quentale-photo at bounding box center [302, 74] width 106 height 70
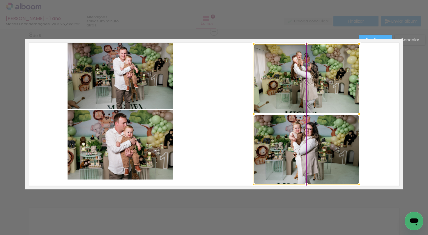
drag, startPoint x: 306, startPoint y: 88, endPoint x: 308, endPoint y: 90, distance: 3.7
click at [308, 90] on div at bounding box center [307, 114] width 106 height 141
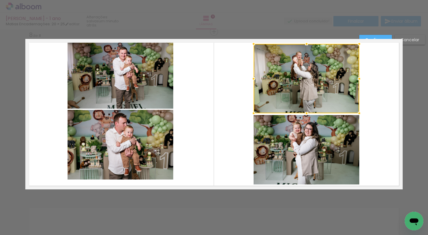
click at [141, 86] on quentale-photo at bounding box center [121, 74] width 106 height 70
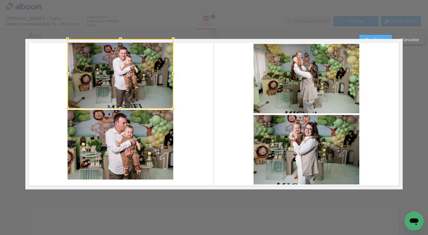
click at [127, 147] on quentale-photo at bounding box center [121, 145] width 106 height 70
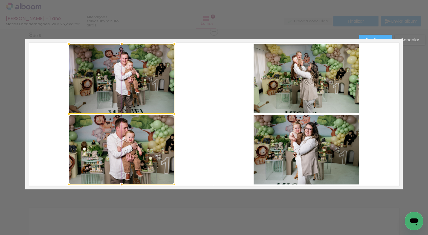
drag, startPoint x: 137, startPoint y: 101, endPoint x: 137, endPoint y: 106, distance: 4.4
click at [137, 106] on div at bounding box center [122, 114] width 106 height 141
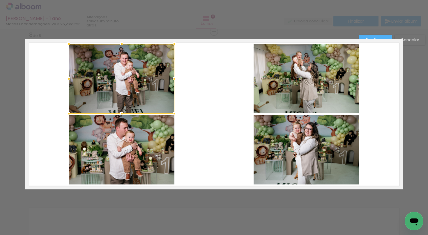
click at [379, 36] on paper-button "Confirmar" at bounding box center [375, 40] width 33 height 10
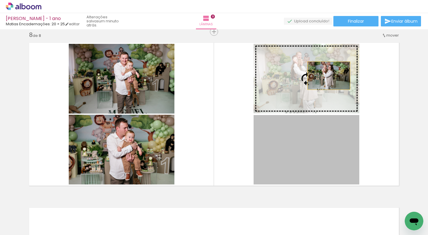
drag, startPoint x: 329, startPoint y: 158, endPoint x: 329, endPoint y: 73, distance: 85.3
click at [0, 0] on slot at bounding box center [0, 0] width 0 height 0
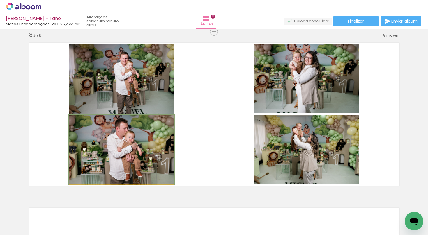
drag, startPoint x: 139, startPoint y: 161, endPoint x: 131, endPoint y: 165, distance: 8.6
click at [131, 165] on div at bounding box center [122, 150] width 106 height 70
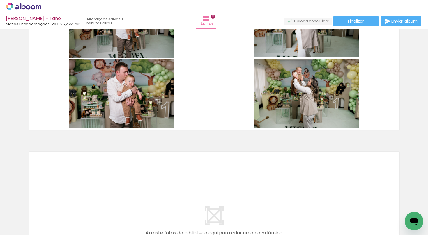
scroll to position [1225, 0]
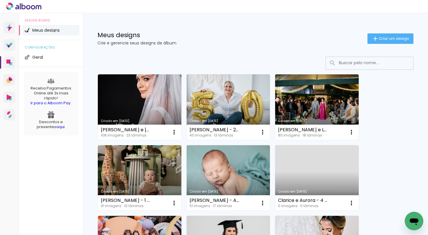
scroll to position [11, 0]
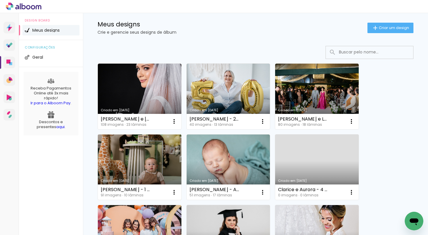
click at [134, 154] on link "Criado em [DATE]" at bounding box center [140, 168] width 84 height 66
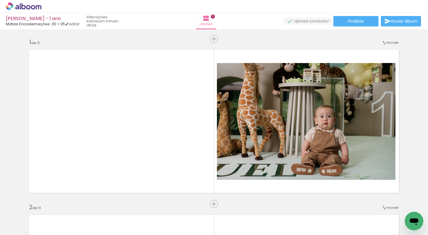
scroll to position [0, 1246]
